Goal: Task Accomplishment & Management: Complete application form

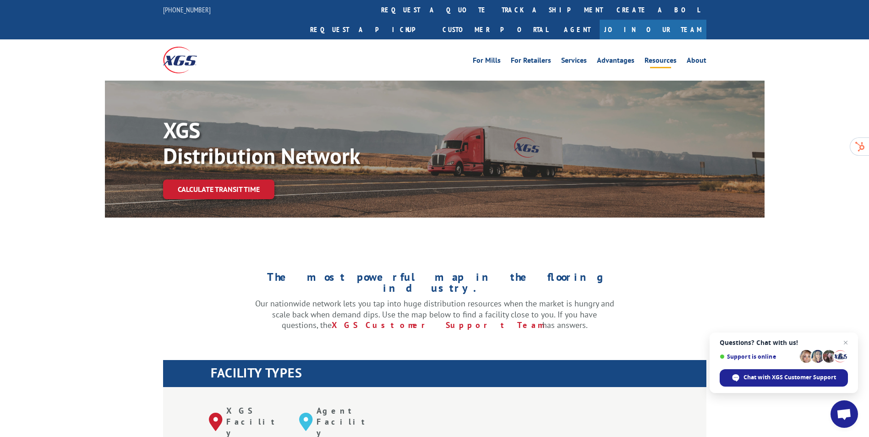
click at [662, 57] on link "Resources" at bounding box center [661, 62] width 32 height 10
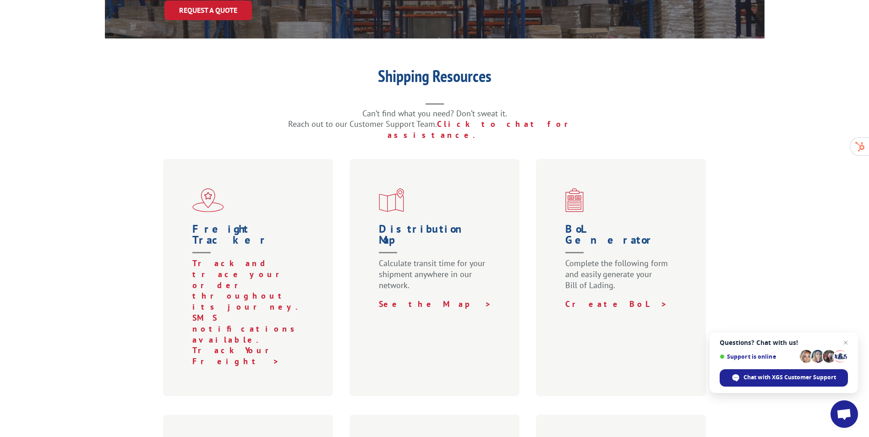
scroll to position [229, 0]
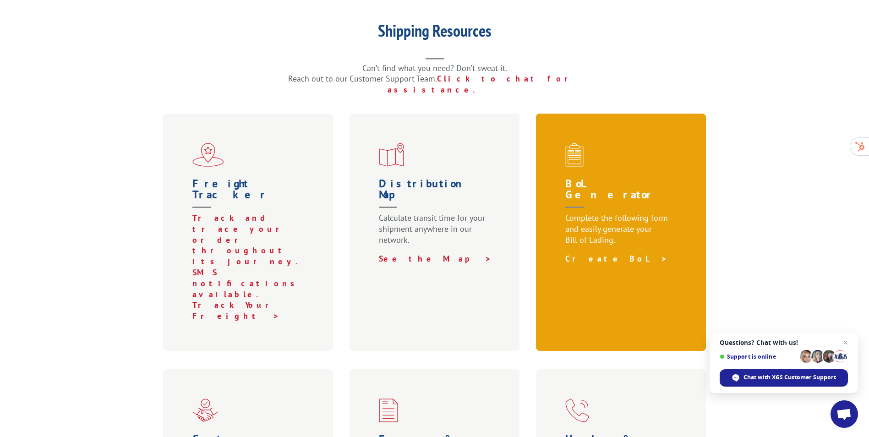
click at [574, 253] on link "Create BoL >" at bounding box center [617, 258] width 102 height 11
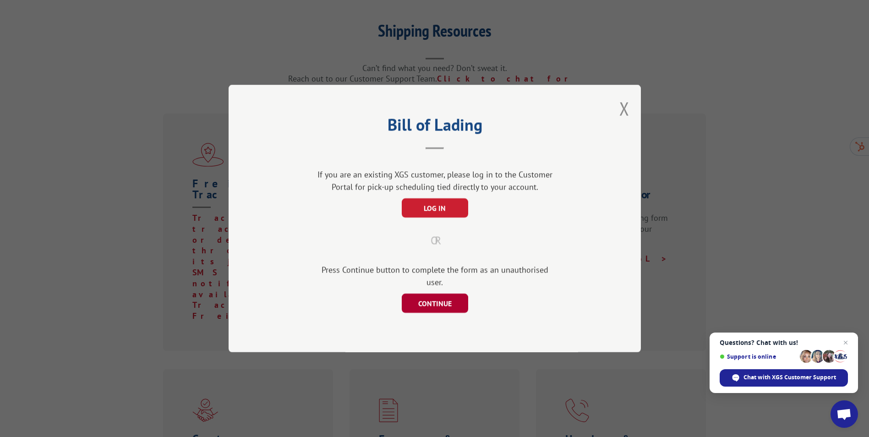
click at [452, 298] on button "CONTINUE" at bounding box center [434, 303] width 66 height 19
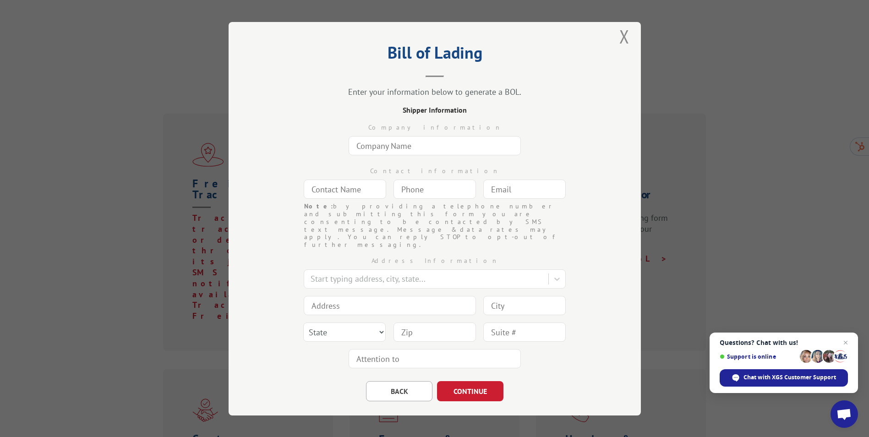
scroll to position [11, 0]
click at [403, 379] on button "BACK" at bounding box center [399, 389] width 66 height 20
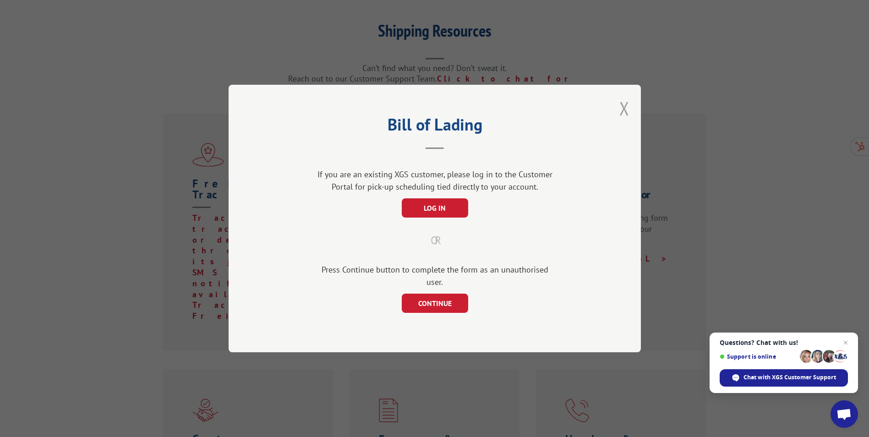
click at [626, 118] on button "Close modal" at bounding box center [625, 108] width 10 height 24
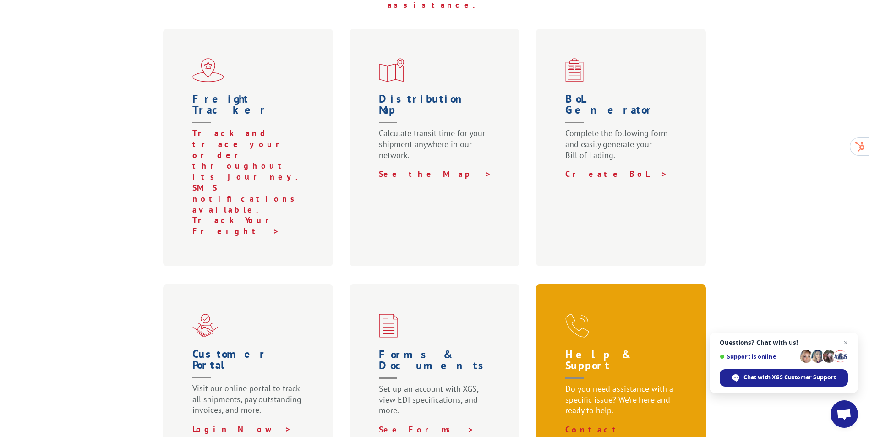
scroll to position [321, 0]
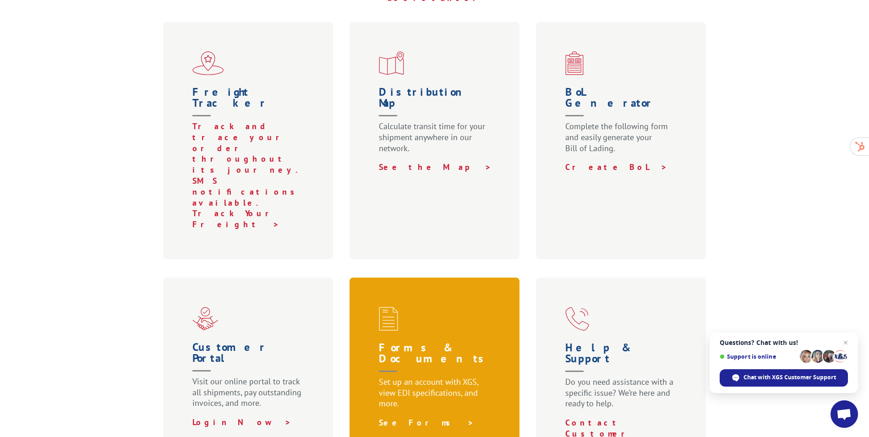
click at [405, 418] on link "See Forms >" at bounding box center [426, 423] width 95 height 11
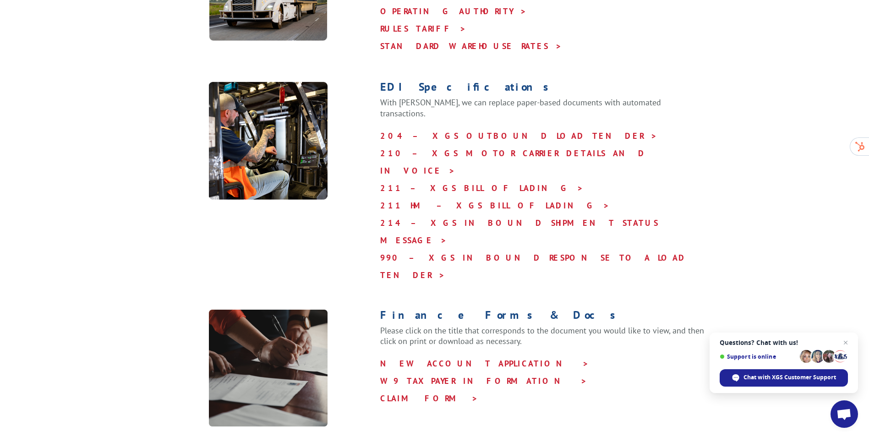
scroll to position [504, 0]
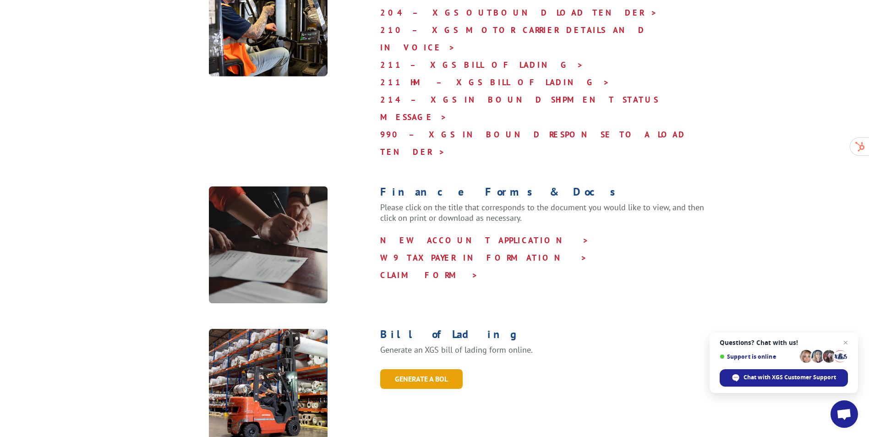
click at [435, 369] on link "GENERATE A BOL" at bounding box center [421, 379] width 82 height 20
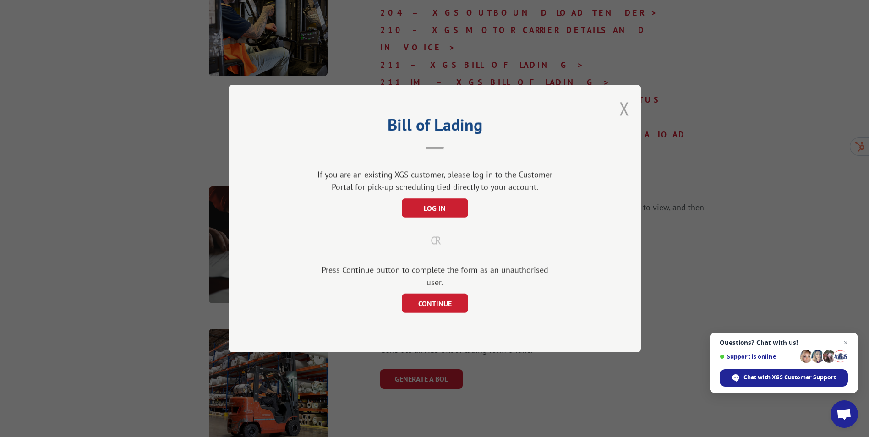
click at [624, 119] on button "Close modal" at bounding box center [625, 108] width 10 height 24
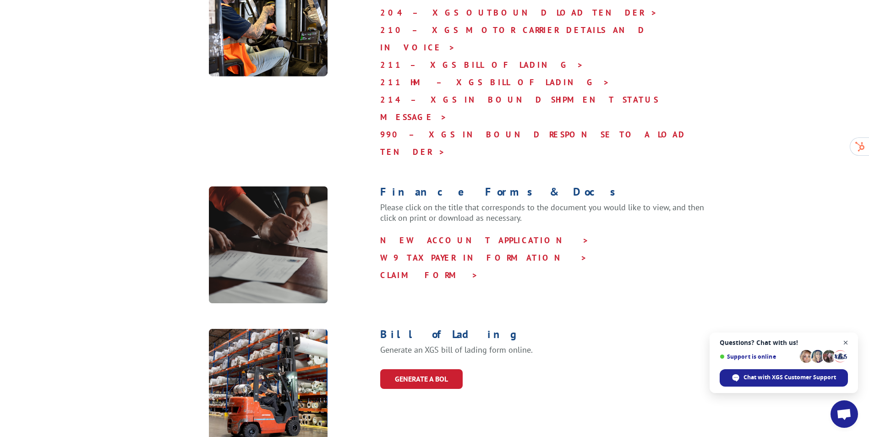
click at [847, 343] on span "Close chat" at bounding box center [846, 342] width 11 height 11
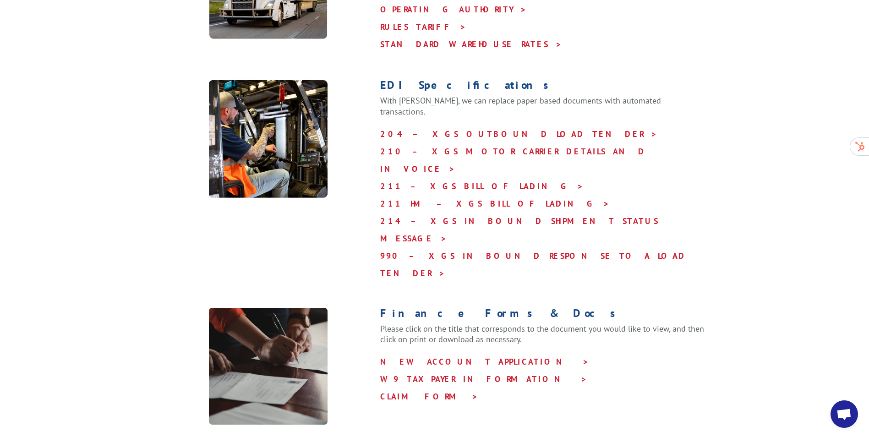
scroll to position [367, 0]
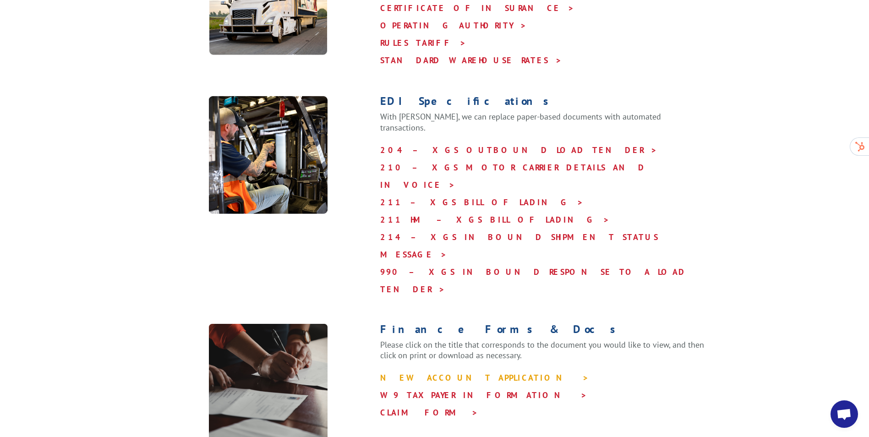
click at [462, 373] on link "NEW ACCOUNT APPLICATION >" at bounding box center [484, 378] width 209 height 11
